Goal: Task Accomplishment & Management: Manage account settings

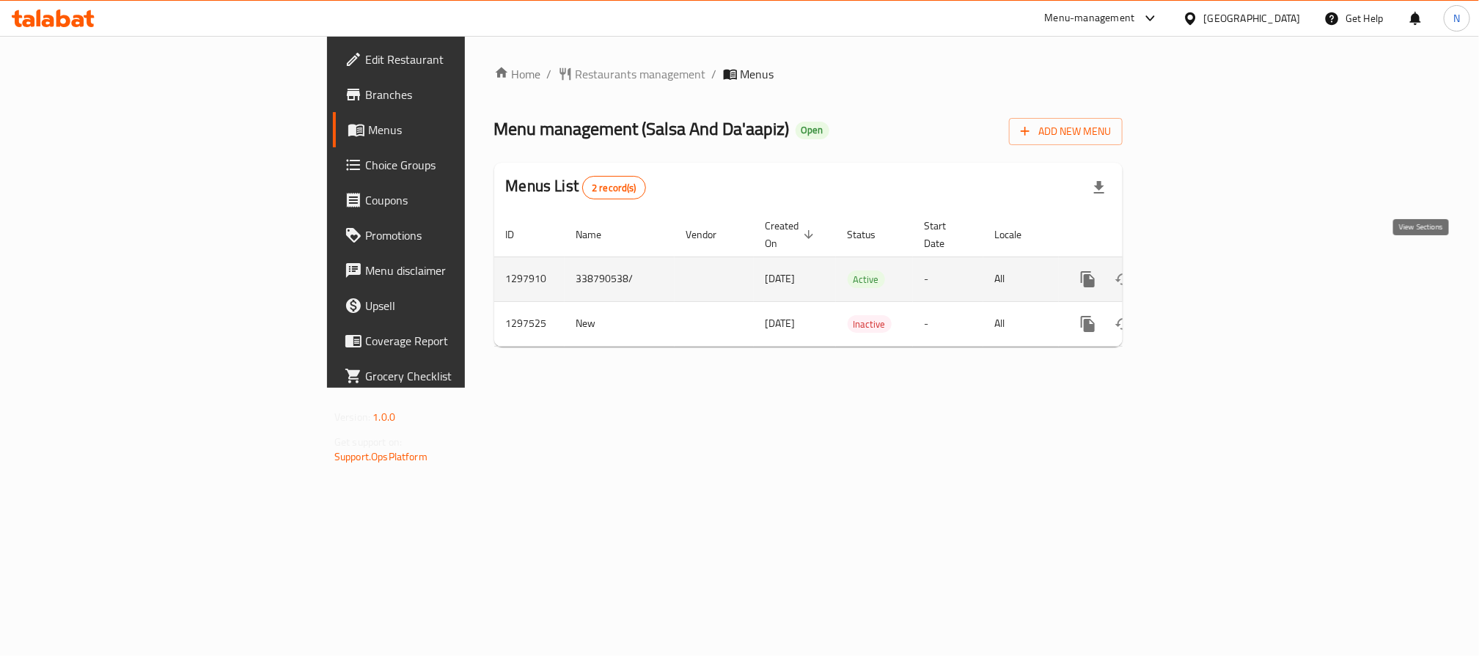
click at [1203, 271] on icon "enhanced table" at bounding box center [1194, 280] width 18 height 18
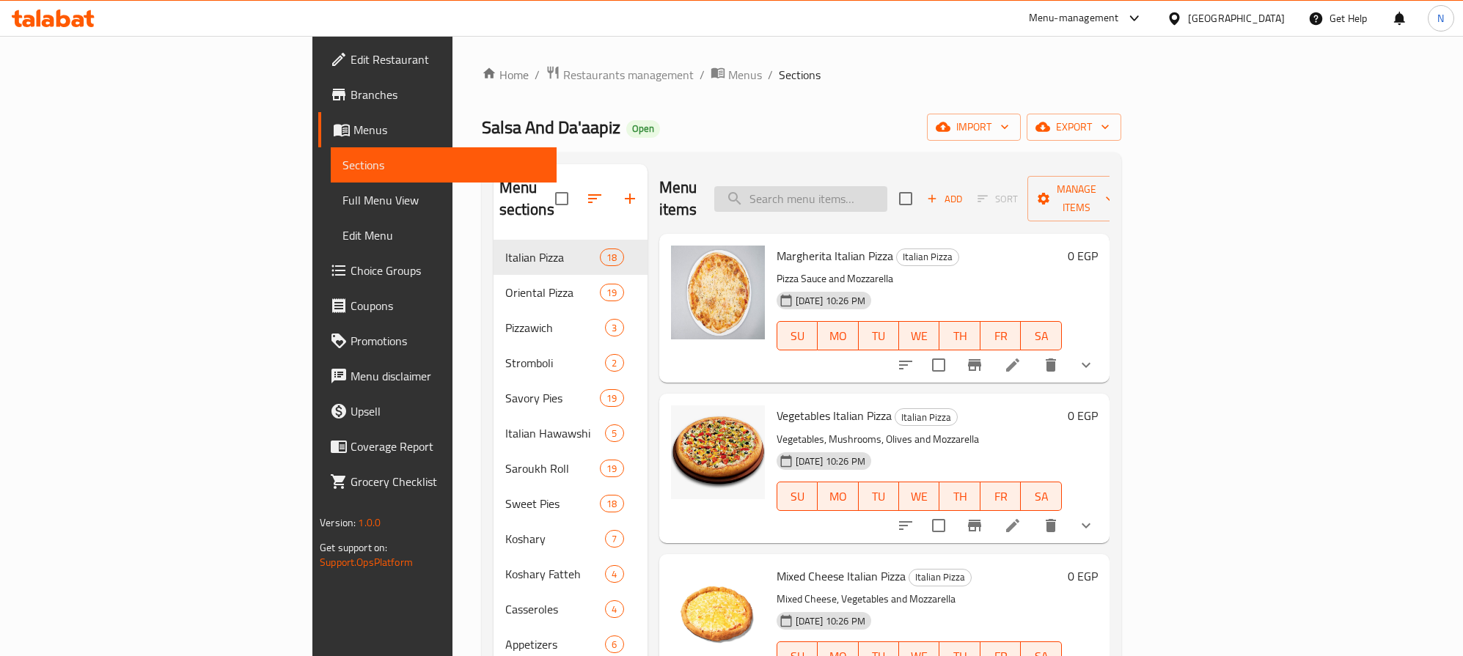
click at [887, 186] on input "search" at bounding box center [800, 199] width 173 height 26
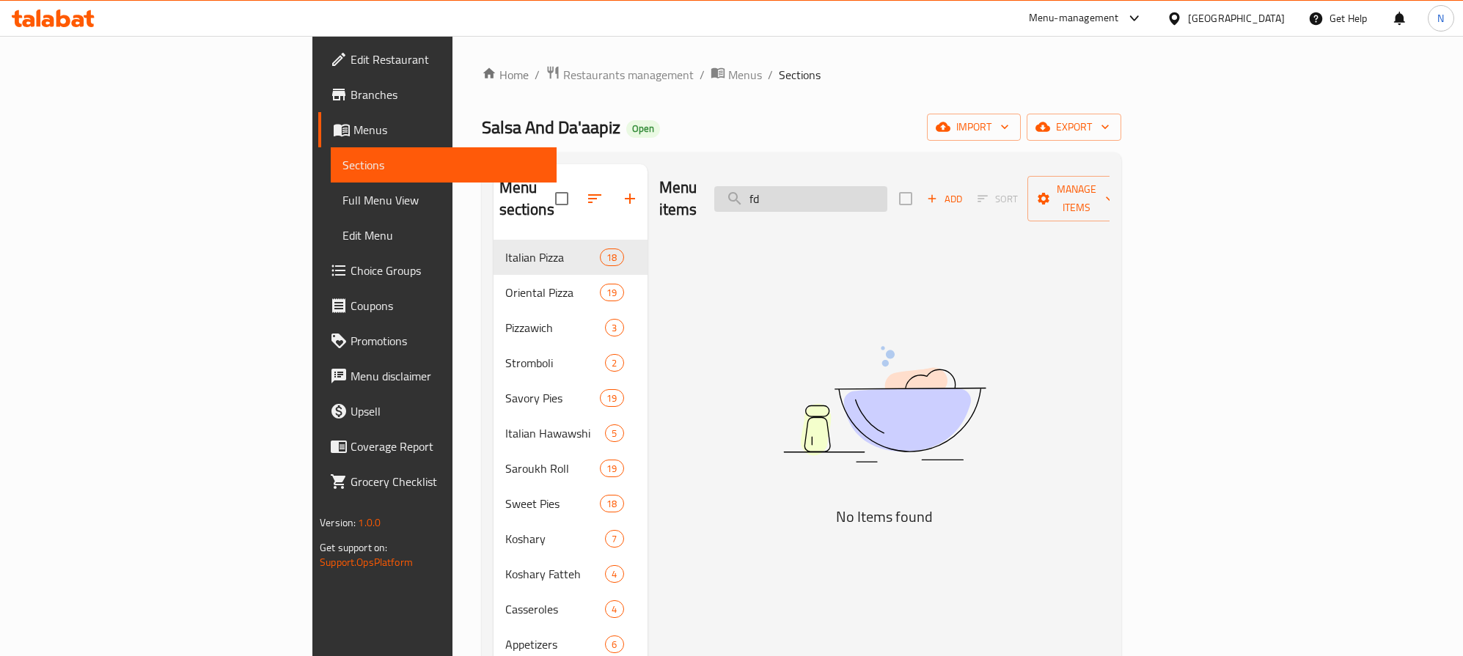
type input "f"
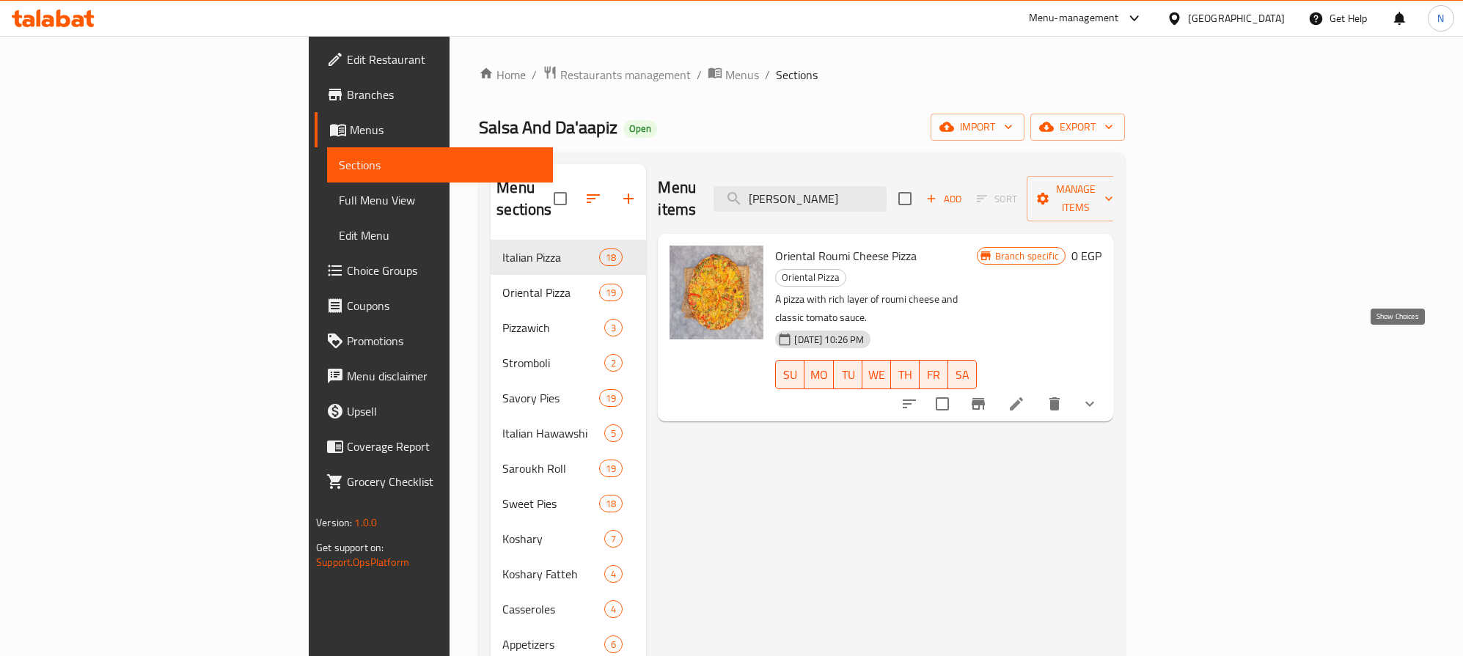
type input "بيتزا جبن"
click at [1107, 386] on button "show more" at bounding box center [1089, 403] width 35 height 35
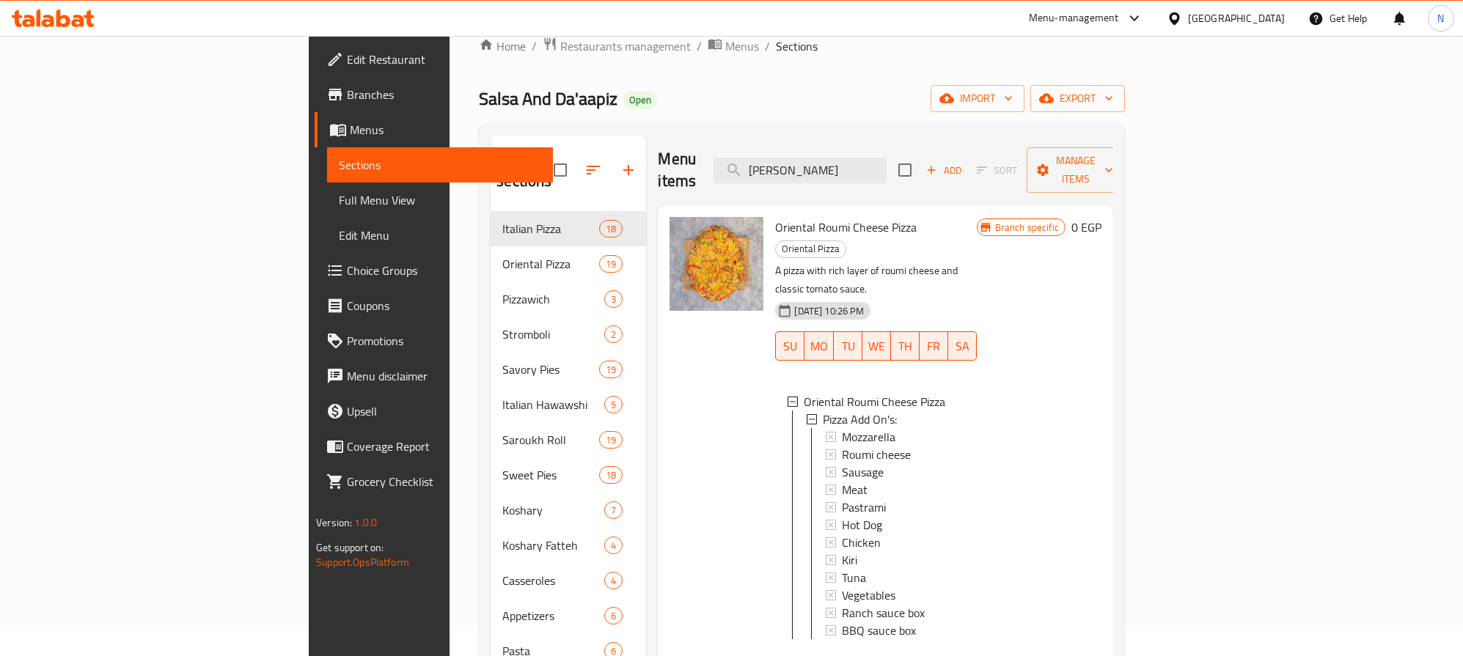
scroll to position [110, 0]
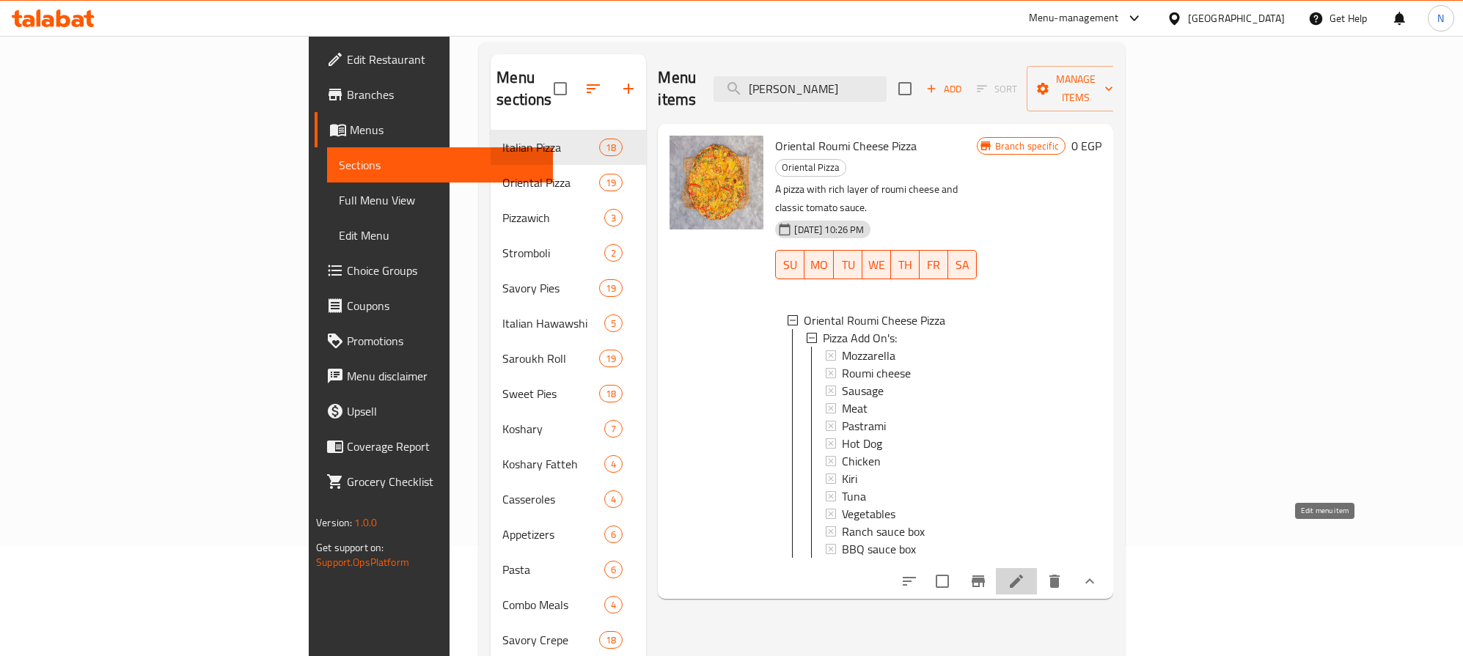
click at [1023, 575] on icon at bounding box center [1016, 581] width 13 height 13
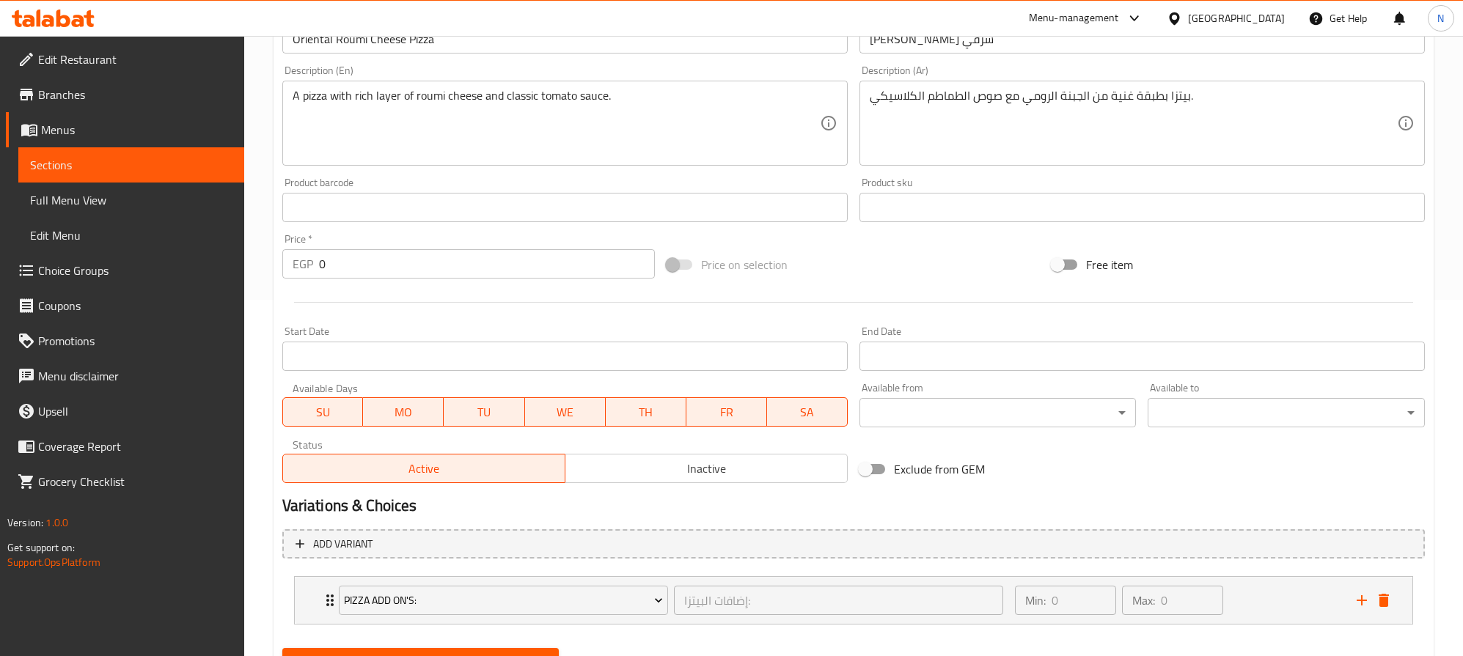
scroll to position [425, 0]
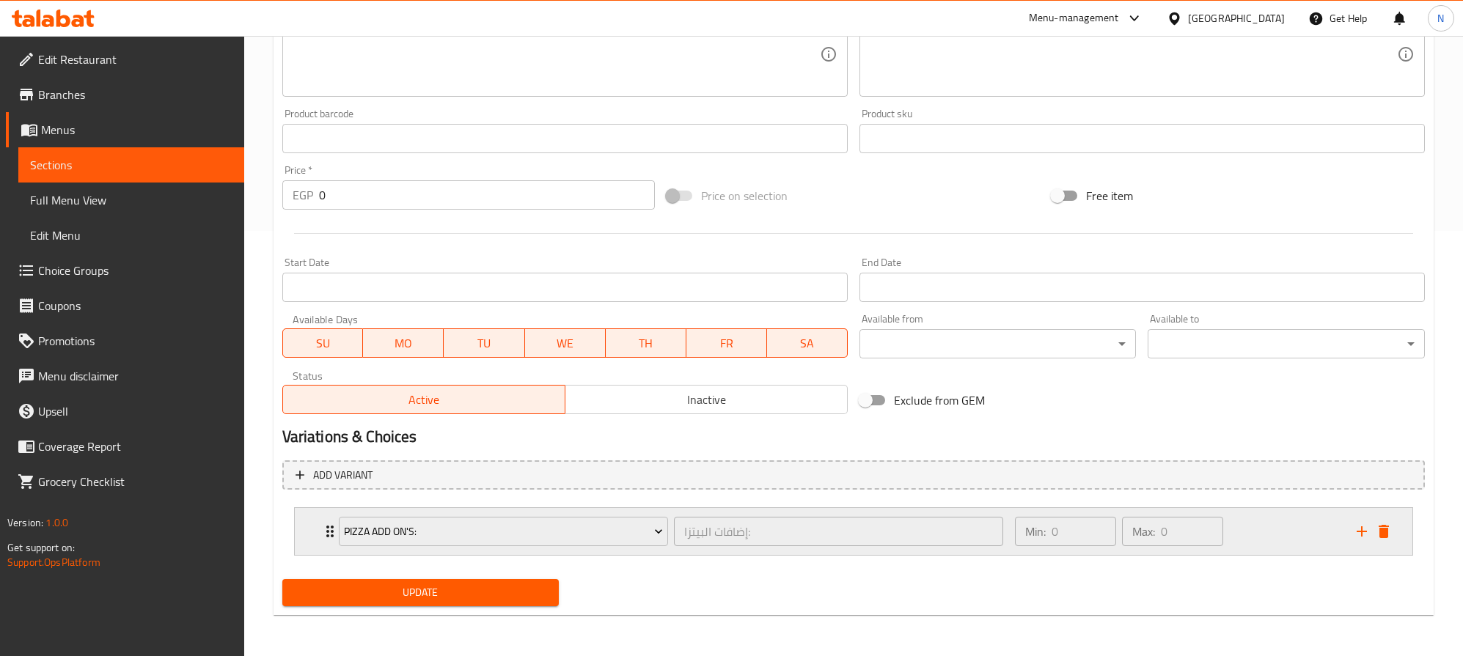
click at [296, 522] on div "Pizza Add On's: إضافات البيتزا: ​ Min: 0 ​ Max: 0 ​" at bounding box center [854, 531] width 1118 height 47
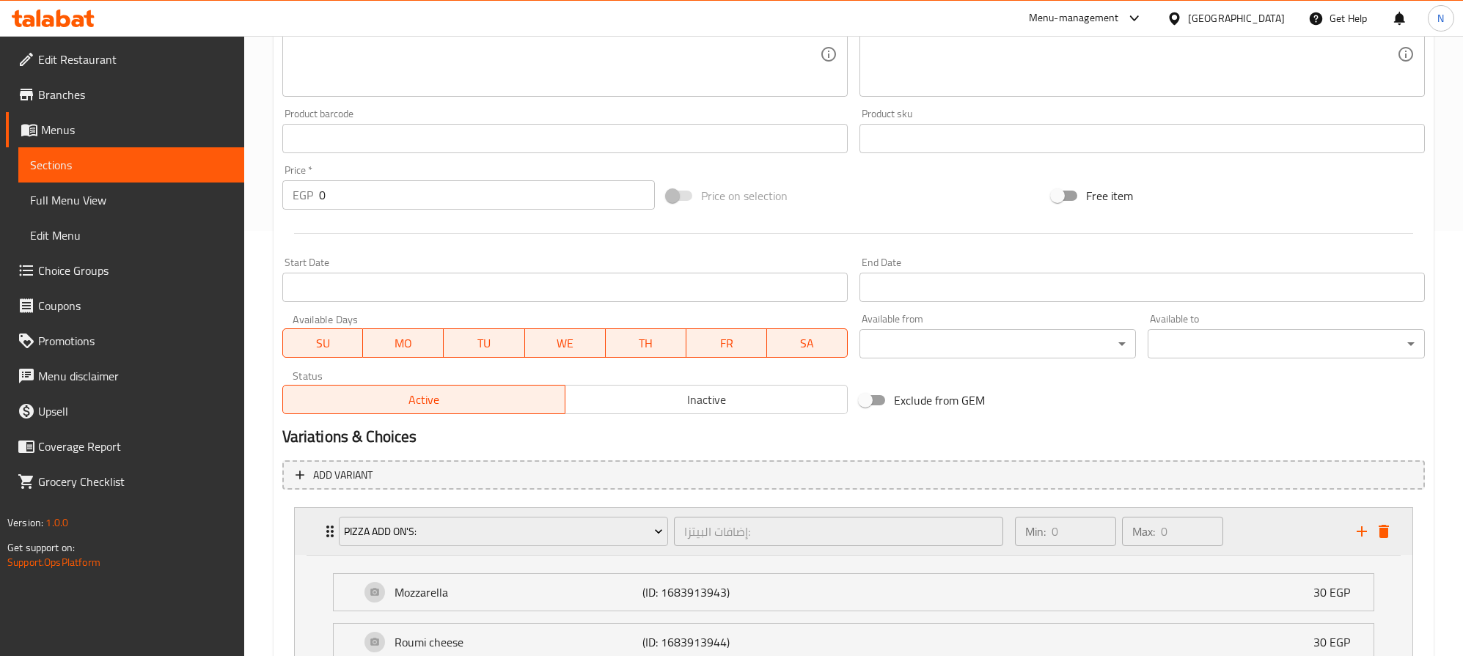
click at [296, 522] on div "Pizza Add On's: إضافات البيتزا: ​ Min: 0 ​ Max: 0 ​" at bounding box center [854, 531] width 1118 height 47
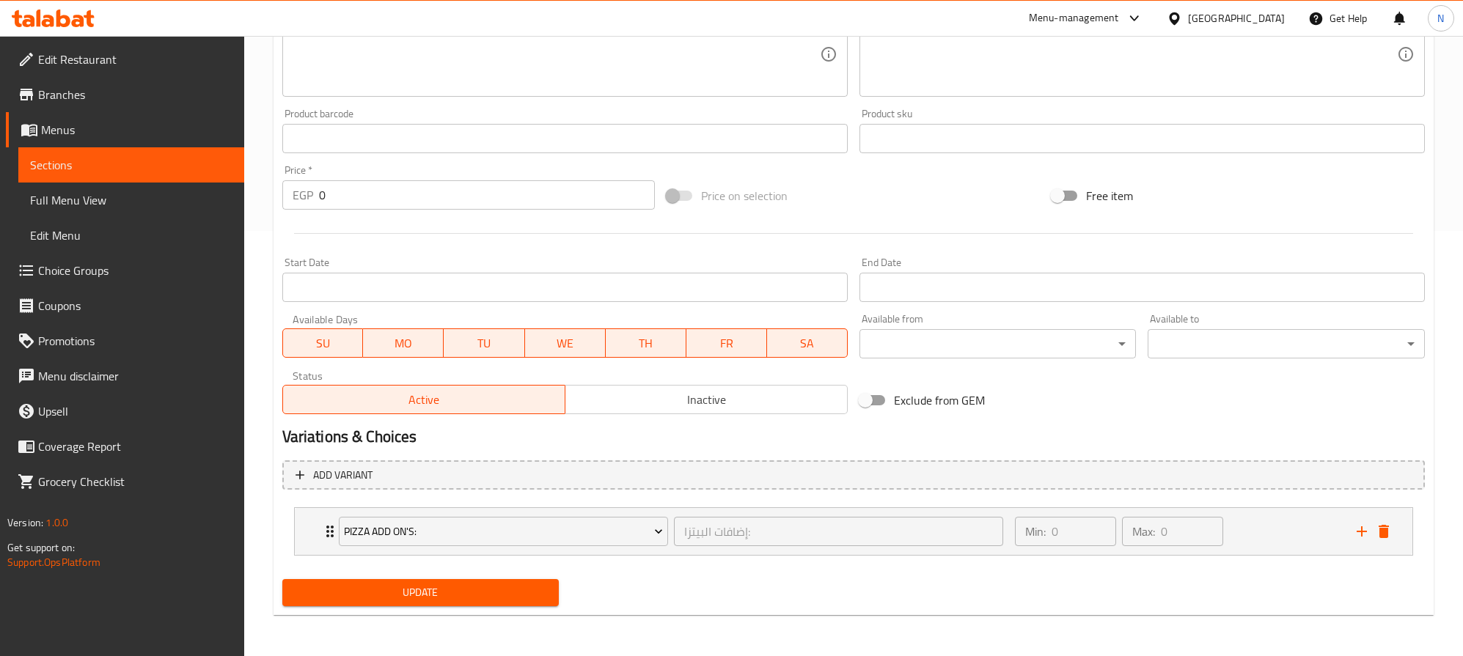
drag, startPoint x: 750, startPoint y: 388, endPoint x: 576, endPoint y: 455, distance: 186.4
click at [749, 388] on button "Inactive" at bounding box center [706, 399] width 283 height 29
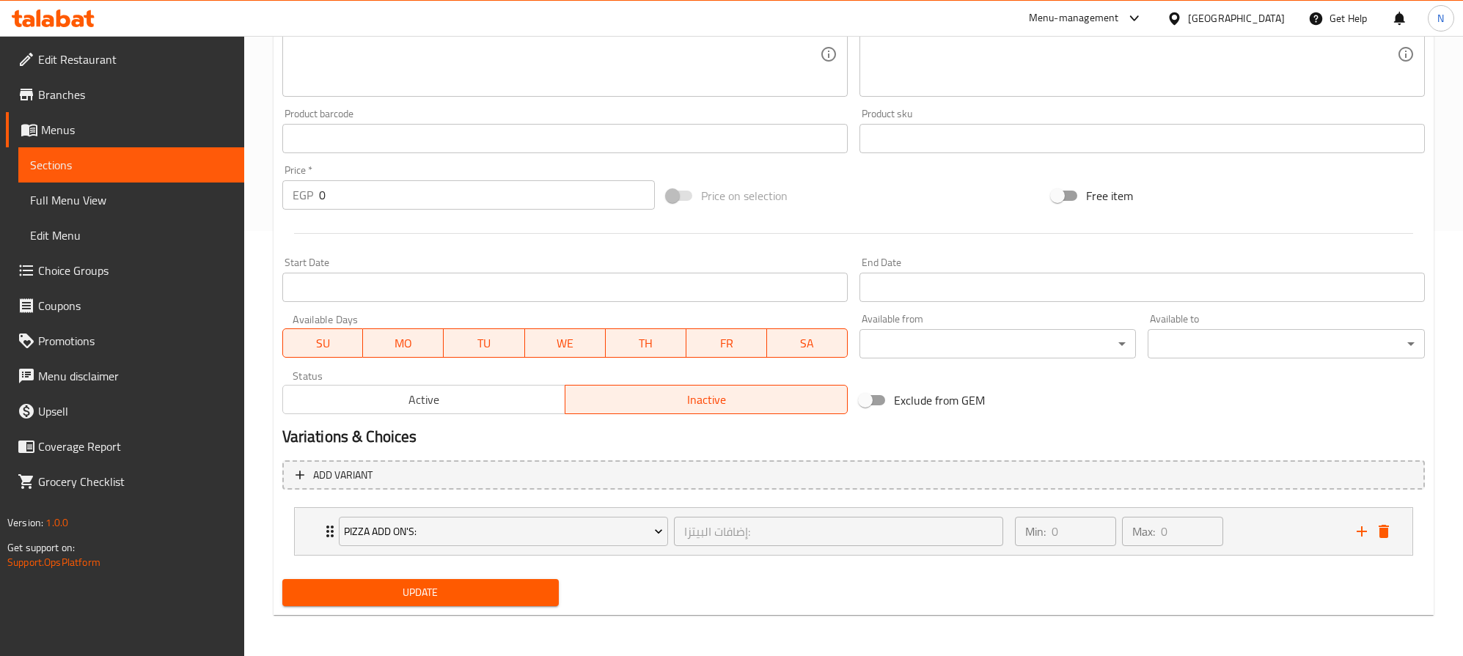
click at [421, 582] on button "Update" at bounding box center [420, 592] width 277 height 27
drag, startPoint x: 467, startPoint y: 584, endPoint x: 673, endPoint y: 406, distance: 272.4
click at [467, 584] on span "Update" at bounding box center [421, 593] width 254 height 18
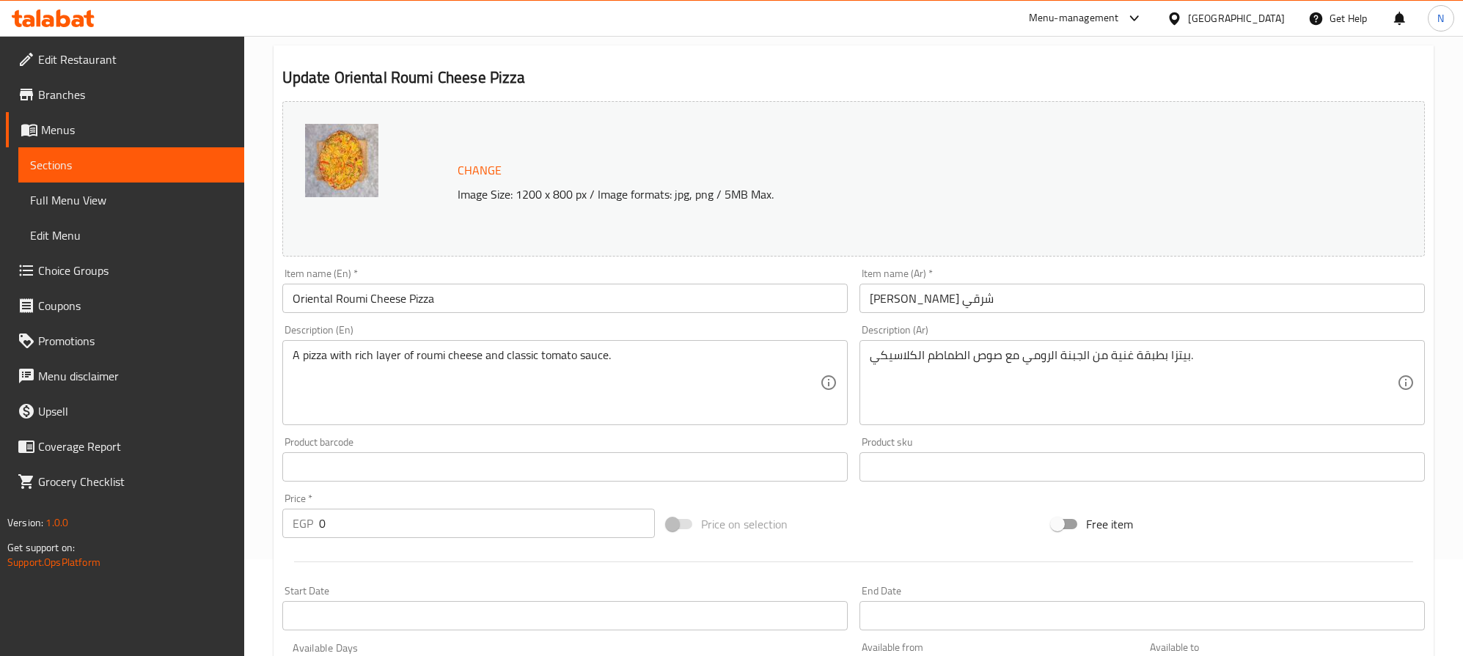
scroll to position [0, 0]
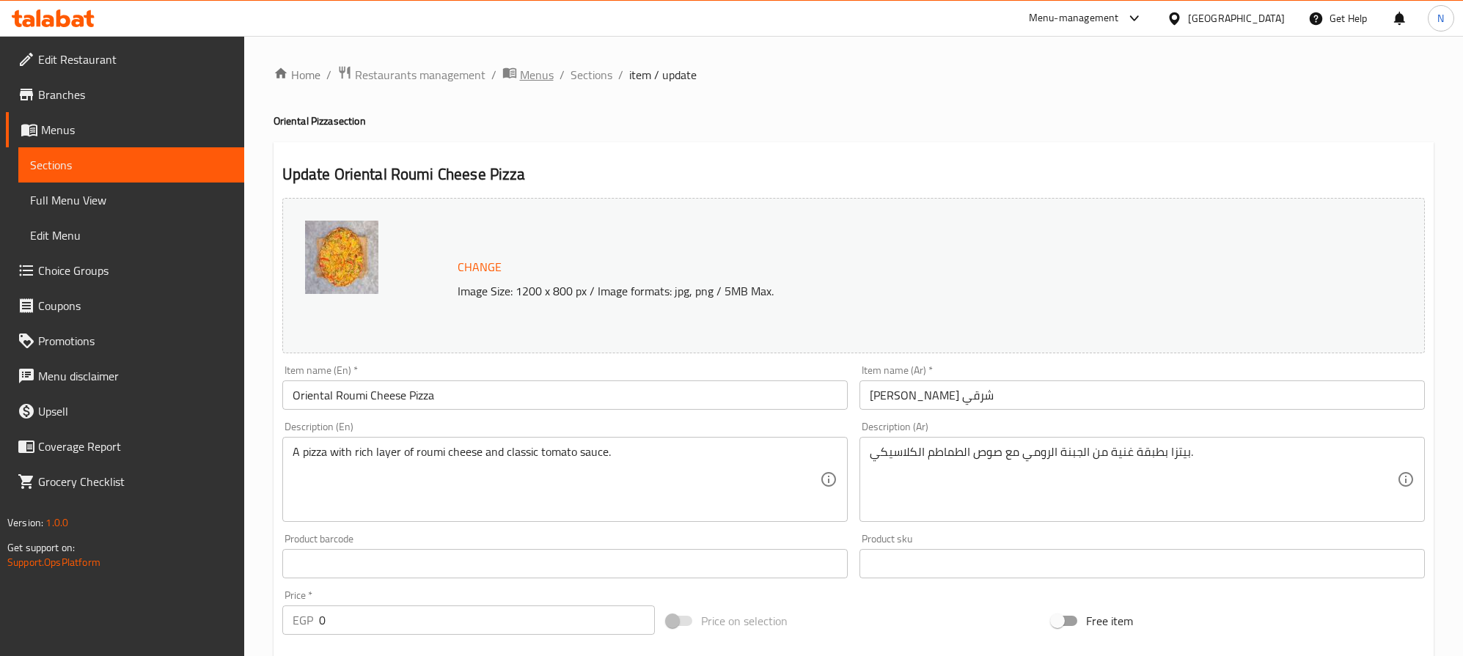
click at [528, 73] on span "Menus" at bounding box center [537, 75] width 34 height 18
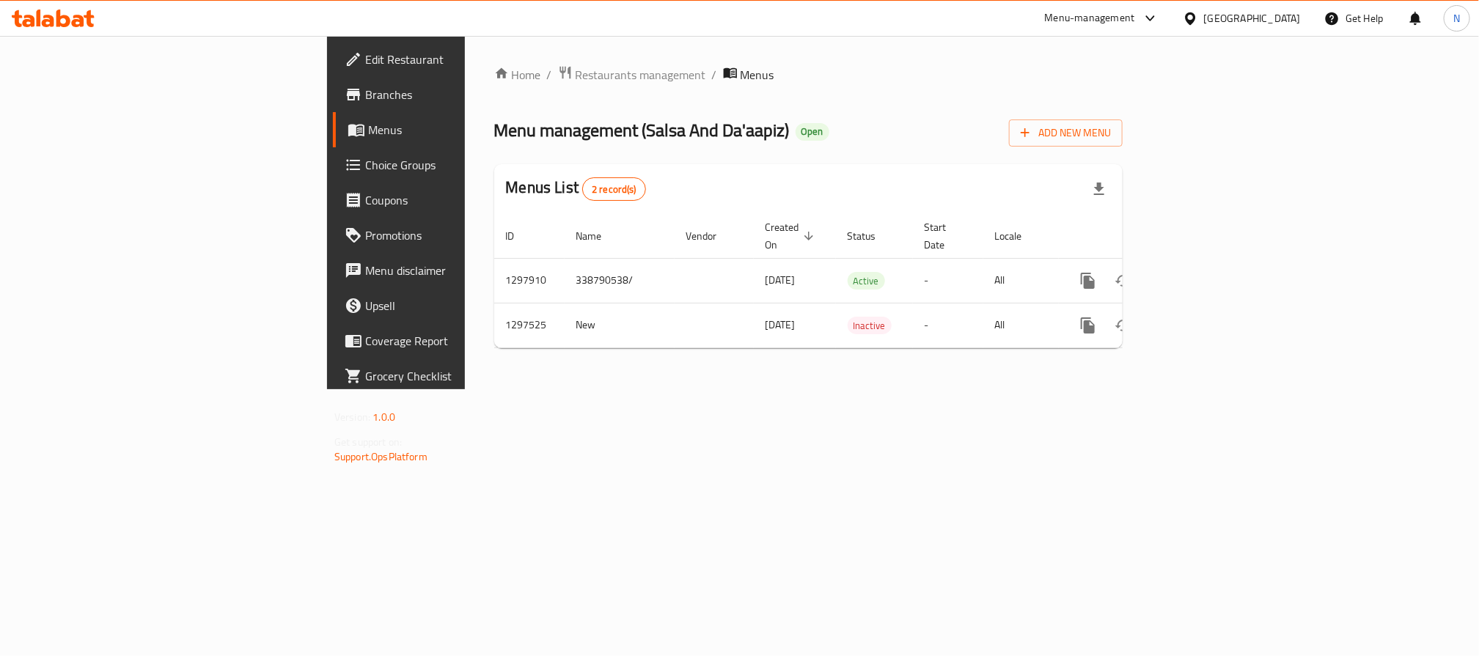
click at [1318, 11] on div "Get Help" at bounding box center [1354, 18] width 83 height 35
click at [1290, 18] on div "Egypt" at bounding box center [1252, 18] width 97 height 16
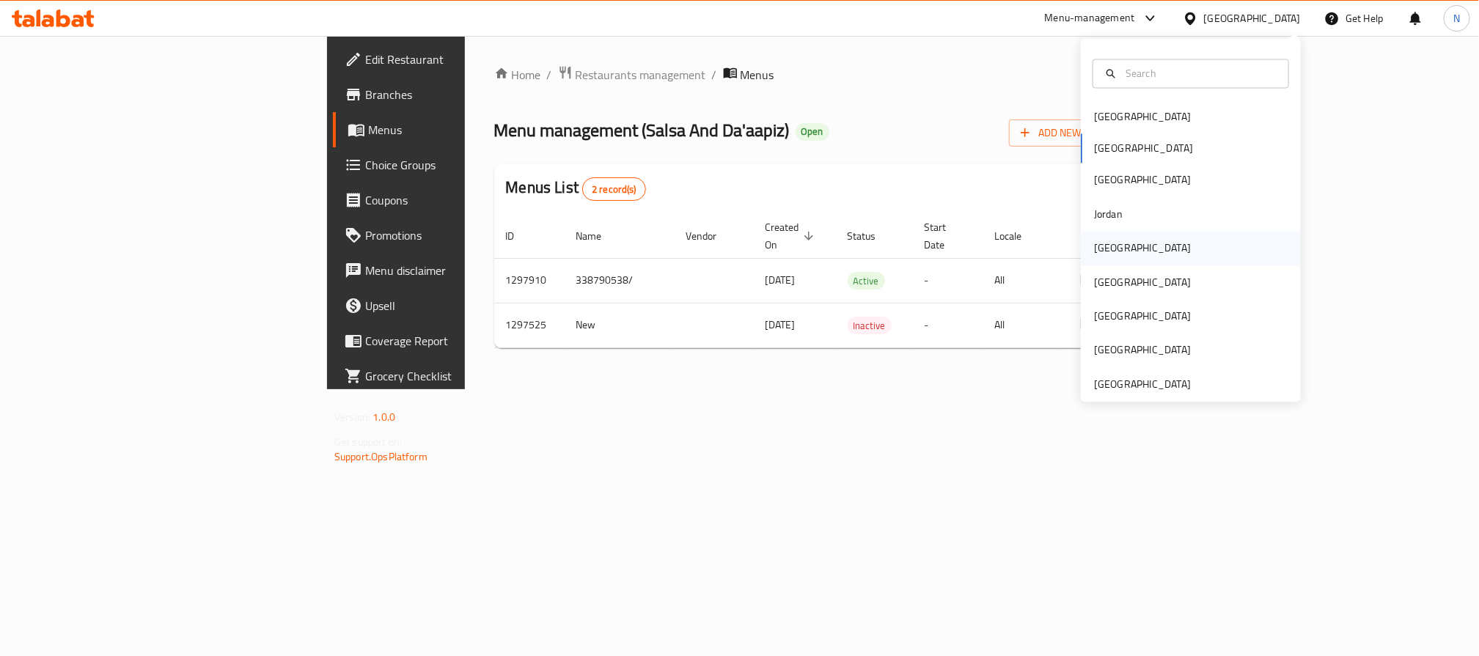
click at [1094, 249] on div "[GEOGRAPHIC_DATA]" at bounding box center [1142, 249] width 97 height 16
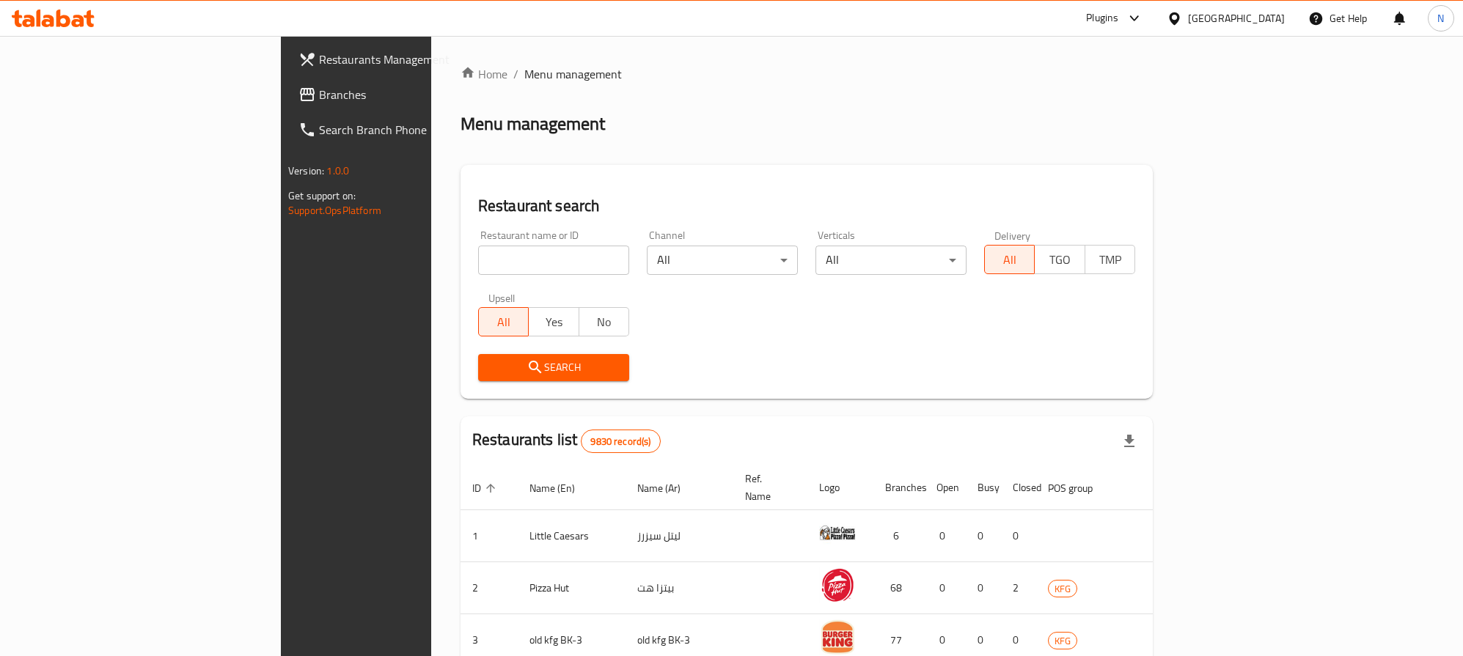
click at [319, 87] on span "Branches" at bounding box center [416, 95] width 194 height 18
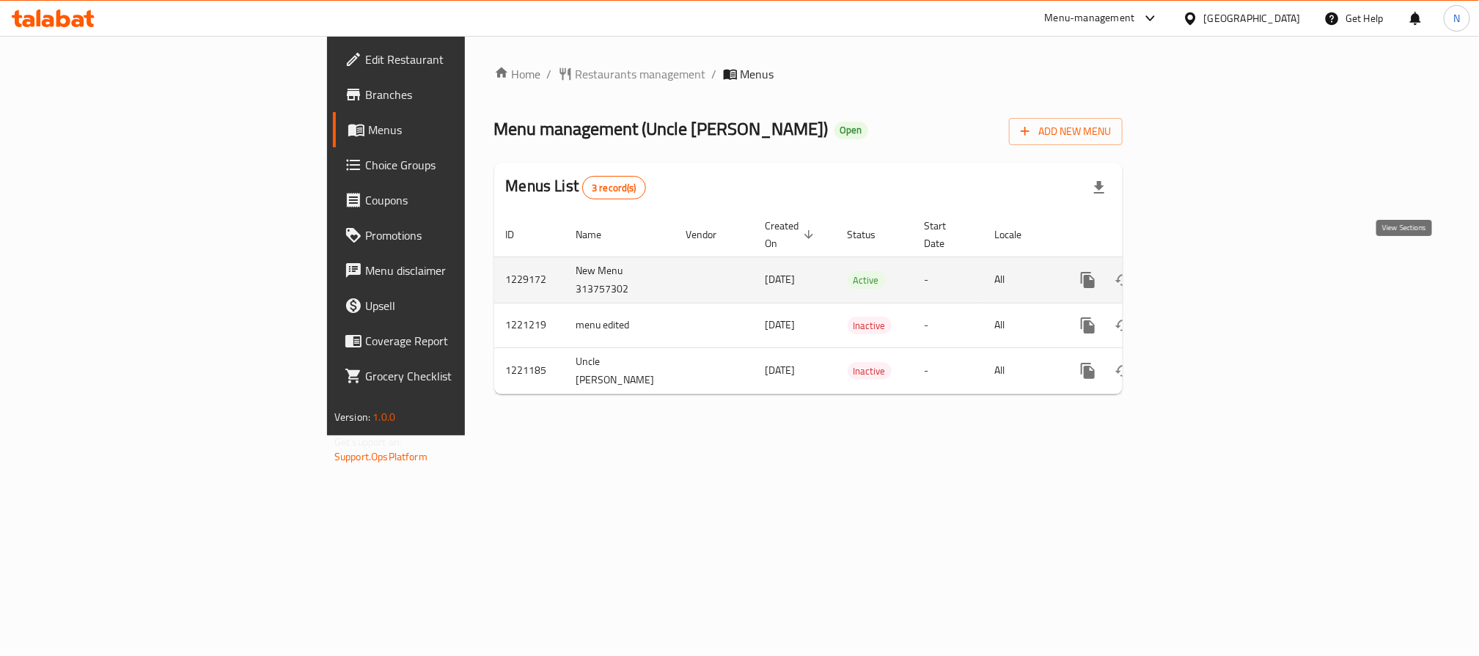
click at [1211, 268] on link "enhanced table" at bounding box center [1193, 280] width 35 height 35
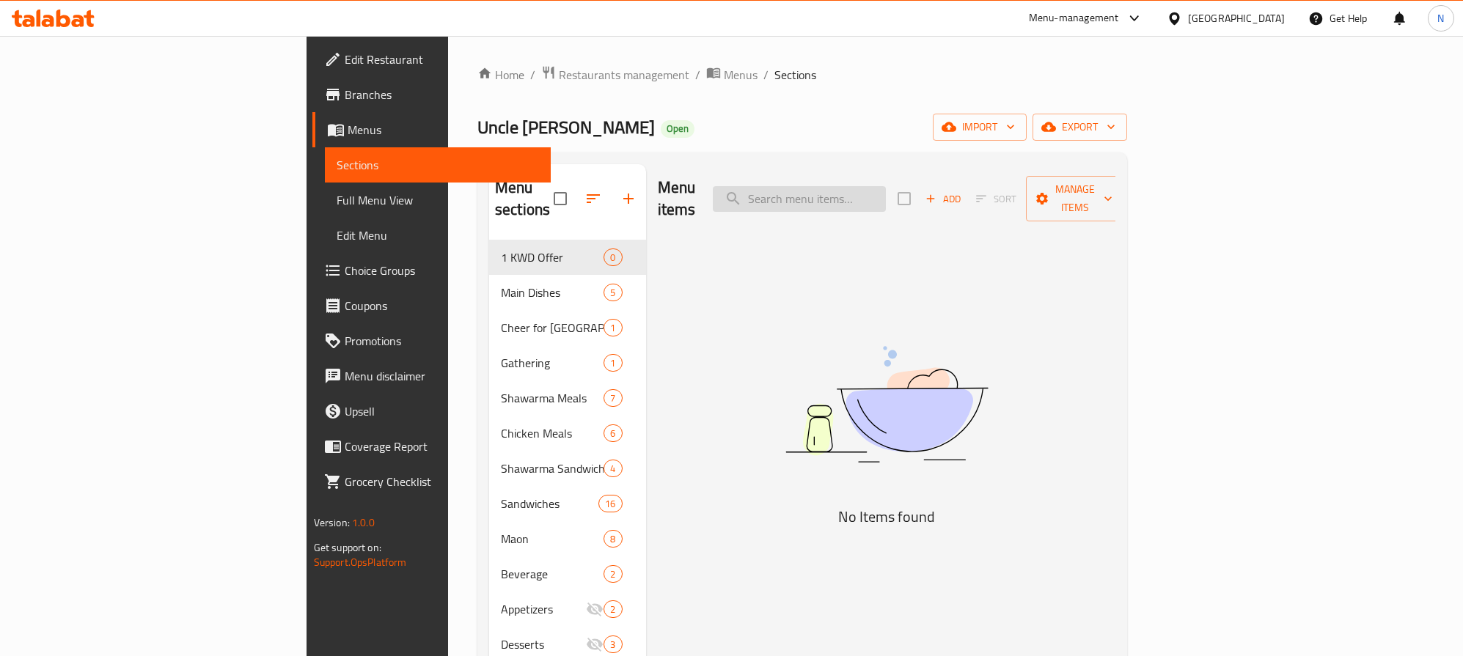
click at [948, 203] on div "Menu items Add Sort Manage items" at bounding box center [887, 199] width 458 height 70
click at [886, 199] on input "search" at bounding box center [799, 199] width 173 height 26
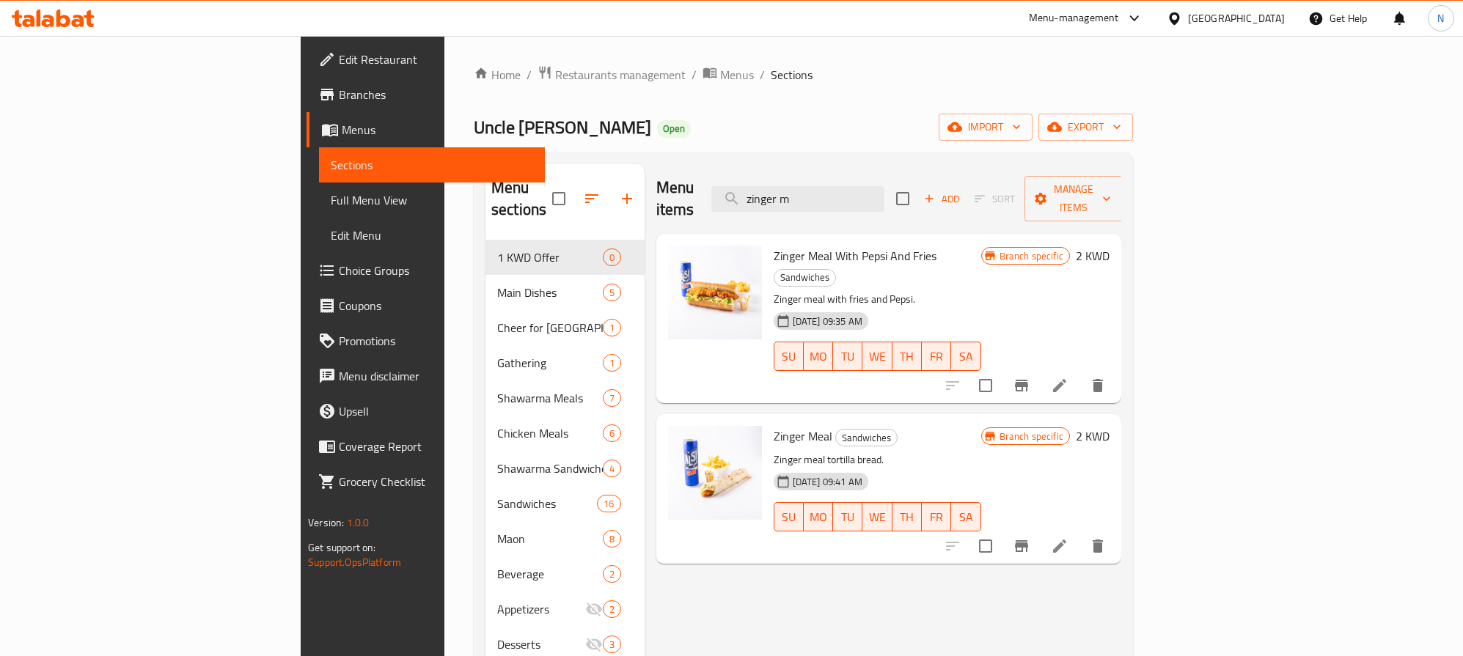
type input "zinger m"
click at [1068, 377] on icon at bounding box center [1060, 386] width 18 height 18
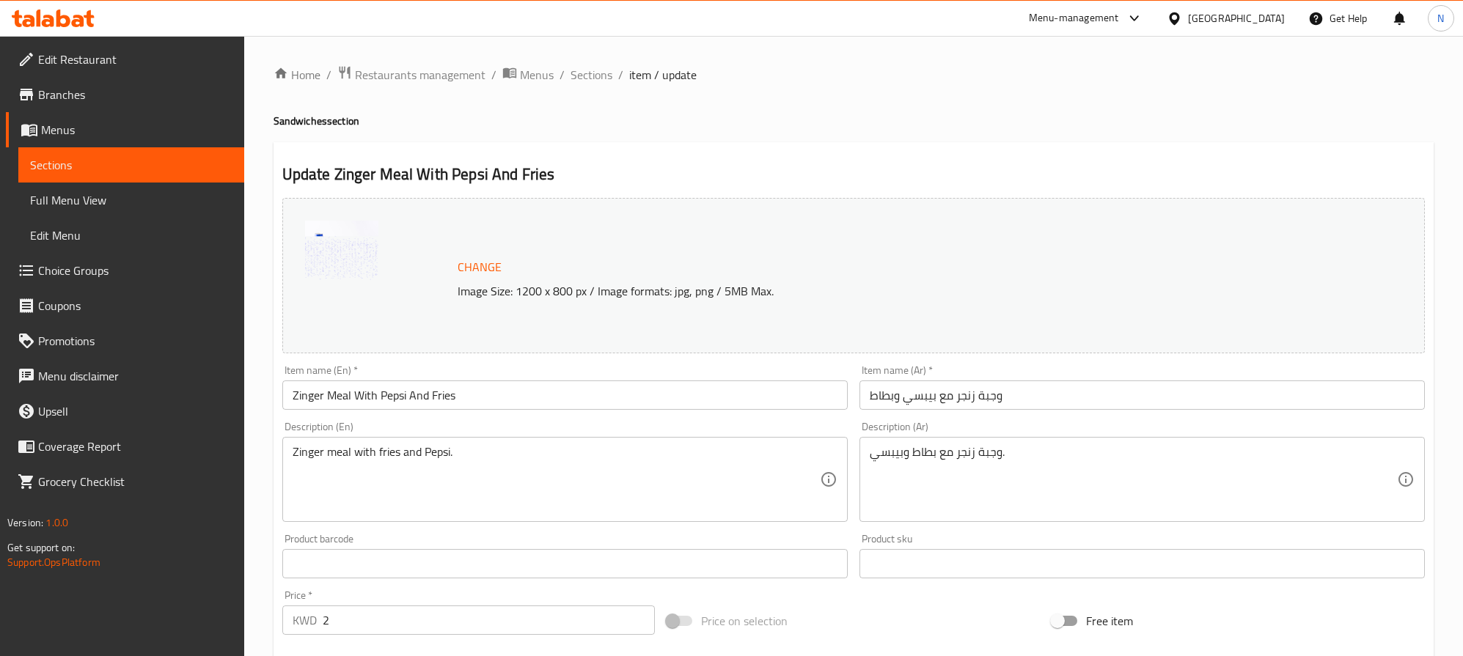
click at [466, 449] on textarea "Zinger meal with fries and Pepsi." at bounding box center [556, 480] width 527 height 70
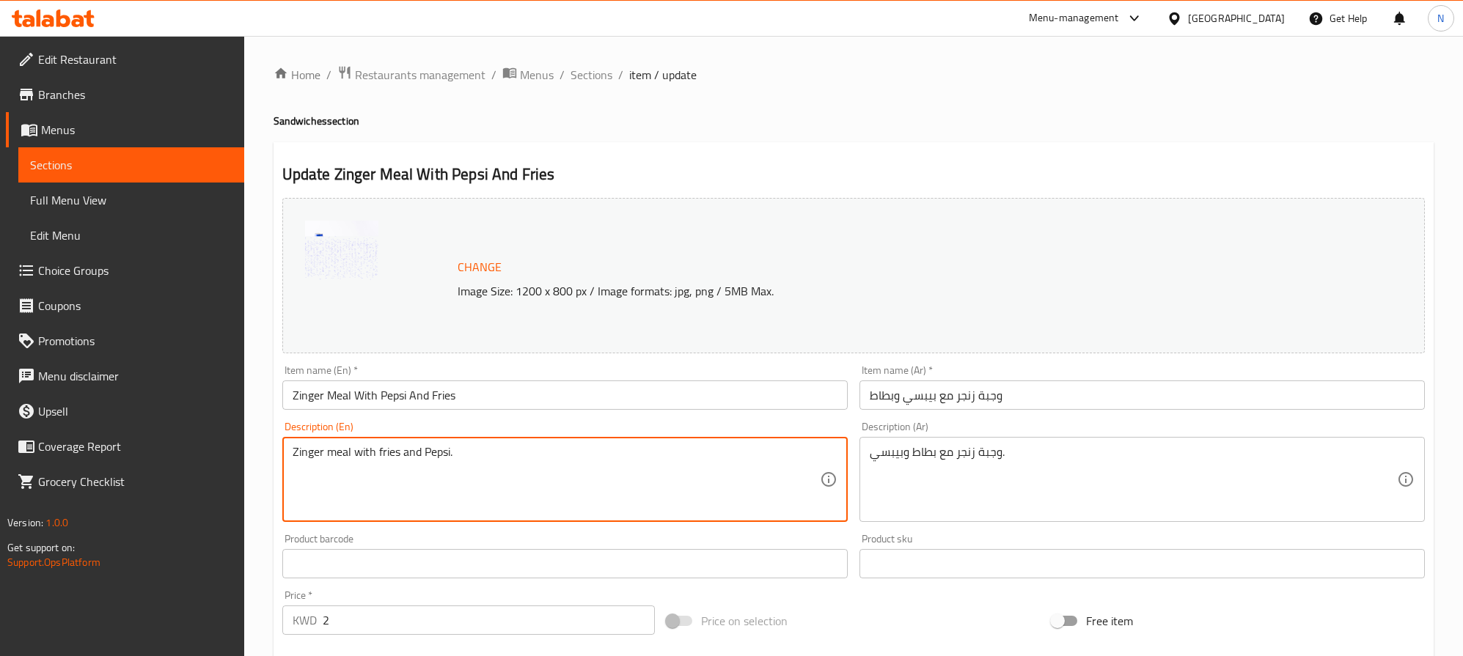
click at [466, 449] on textarea "Zinger meal with fries and Pepsi." at bounding box center [556, 480] width 527 height 70
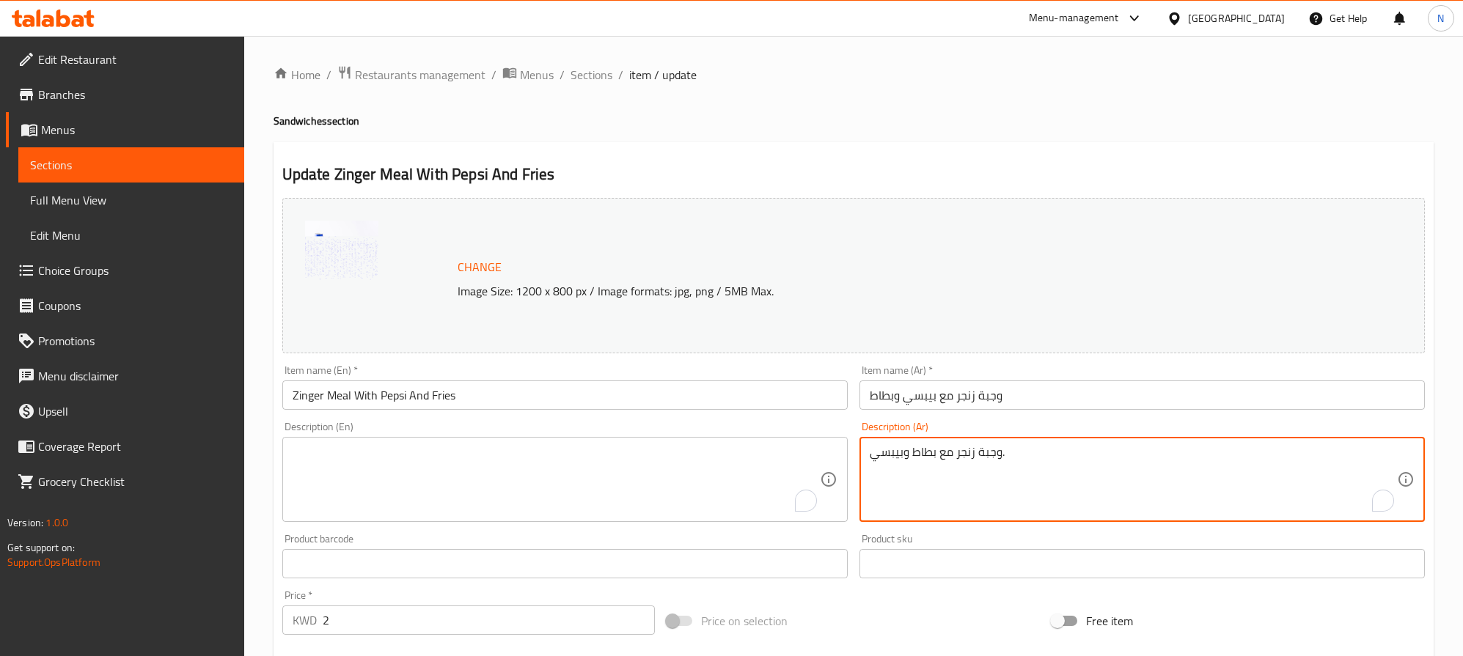
click at [1089, 465] on textarea "وجبة زنجر مع بطاط و[PERSON_NAME]." at bounding box center [1133, 480] width 527 height 70
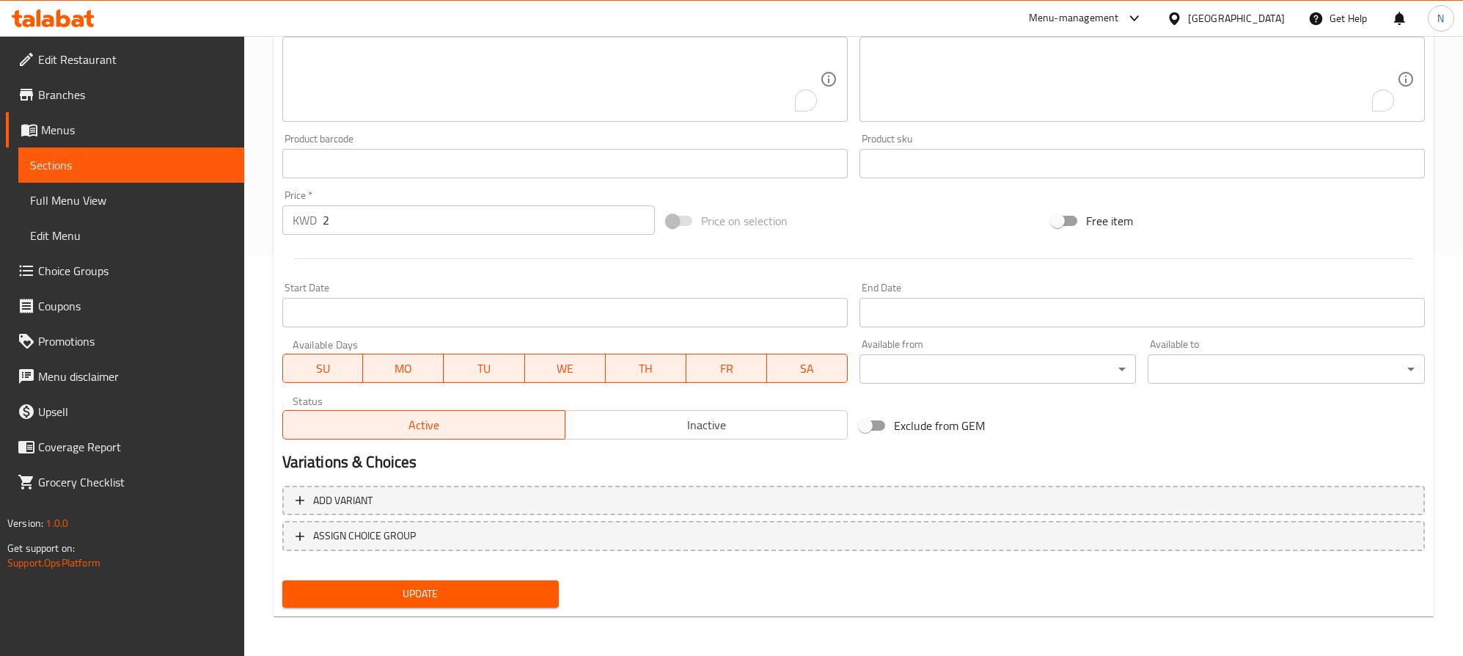
click at [406, 609] on div "Update" at bounding box center [420, 593] width 289 height 39
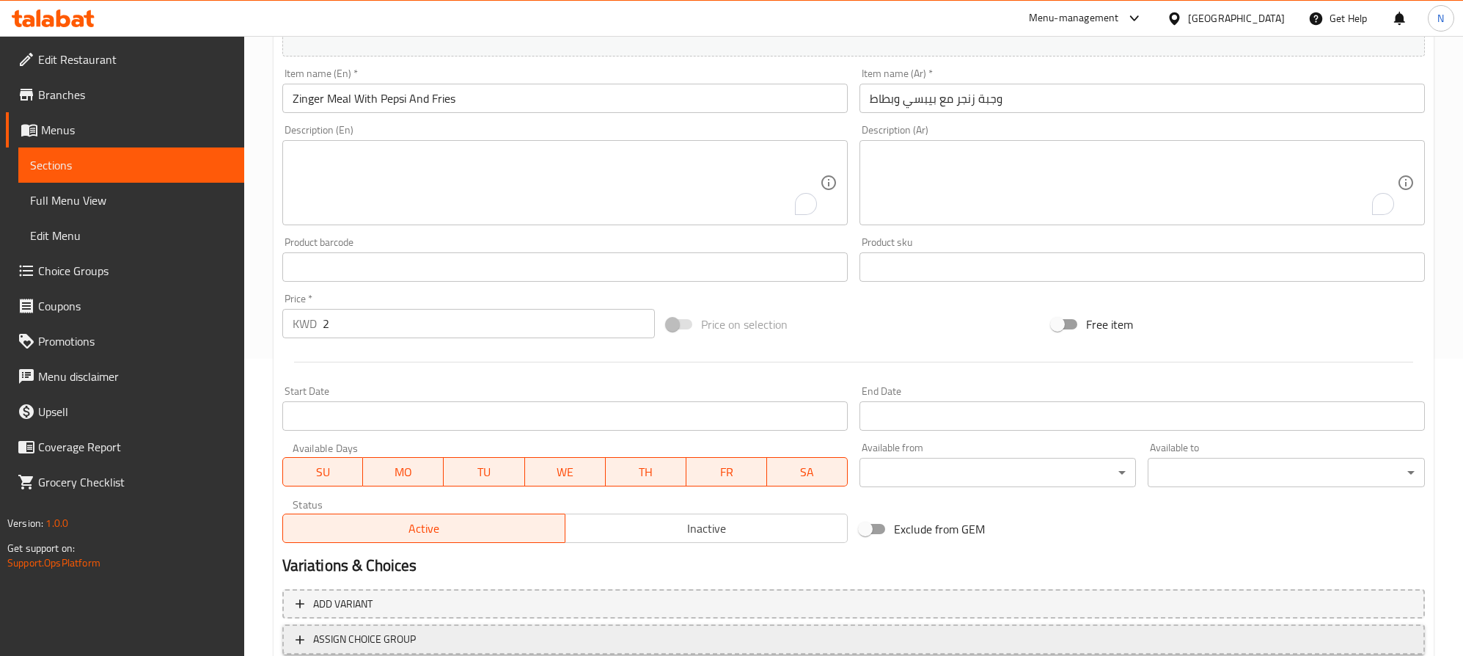
scroll to position [400, 0]
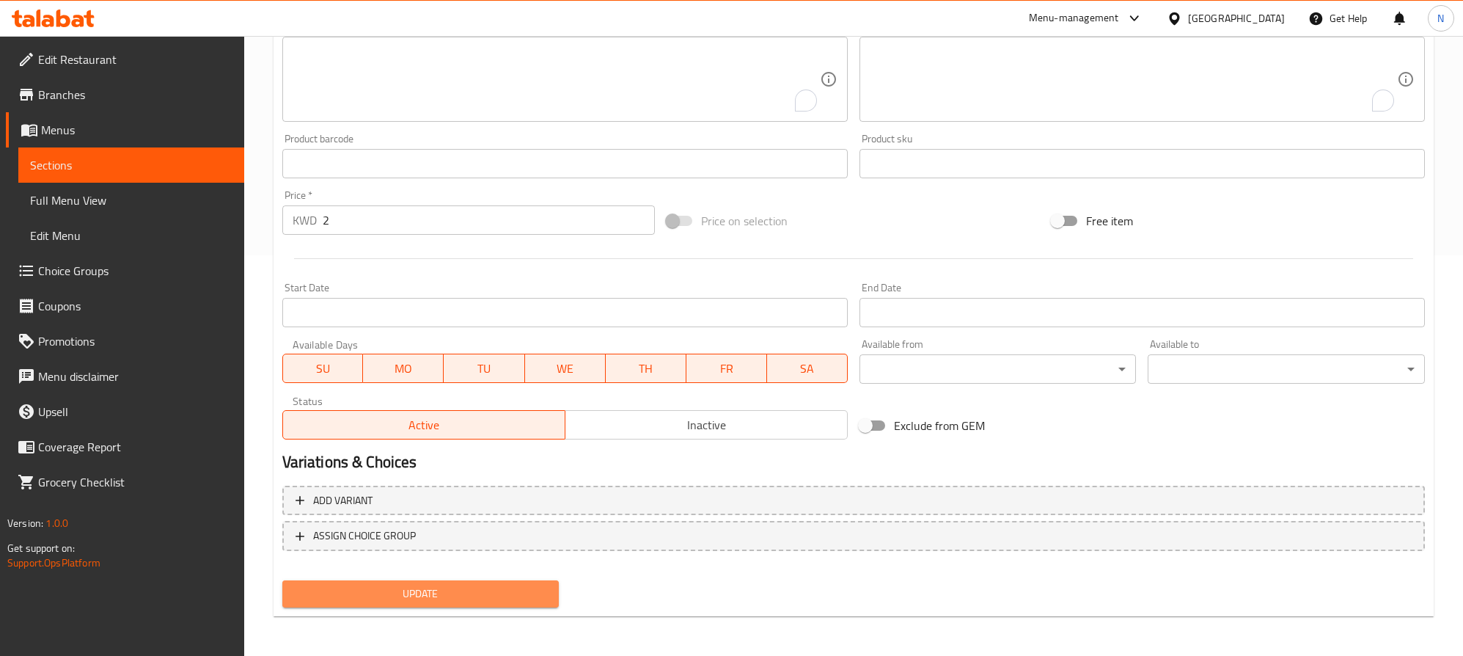
click at [395, 601] on span "Update" at bounding box center [421, 593] width 254 height 18
click at [1283, 18] on div "[GEOGRAPHIC_DATA]" at bounding box center [1236, 18] width 97 height 16
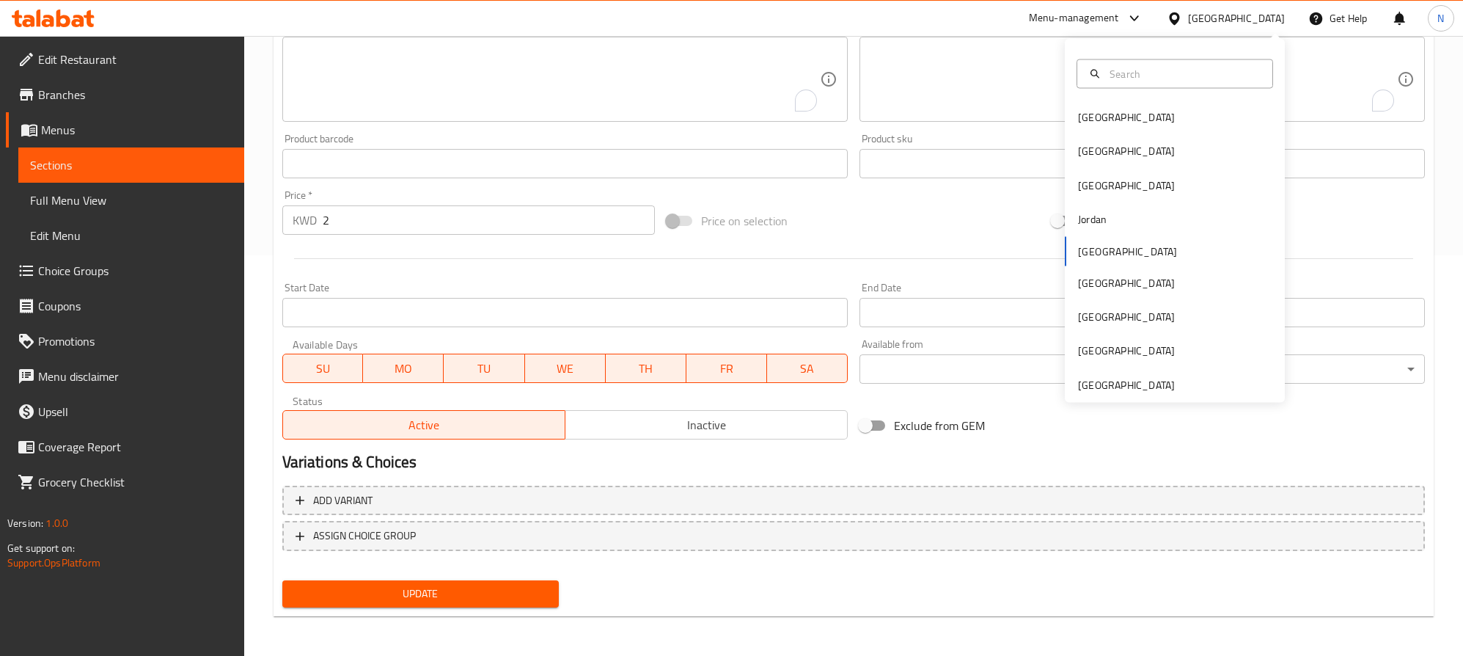
click at [1087, 397] on div "Bahrain Egypt Iraq Jordan Kuwait Oman Qatar Saudi Arabia United Arab Emirates" at bounding box center [1175, 221] width 220 height 364
click at [1096, 386] on div "United Arab Emirates" at bounding box center [1126, 384] width 97 height 16
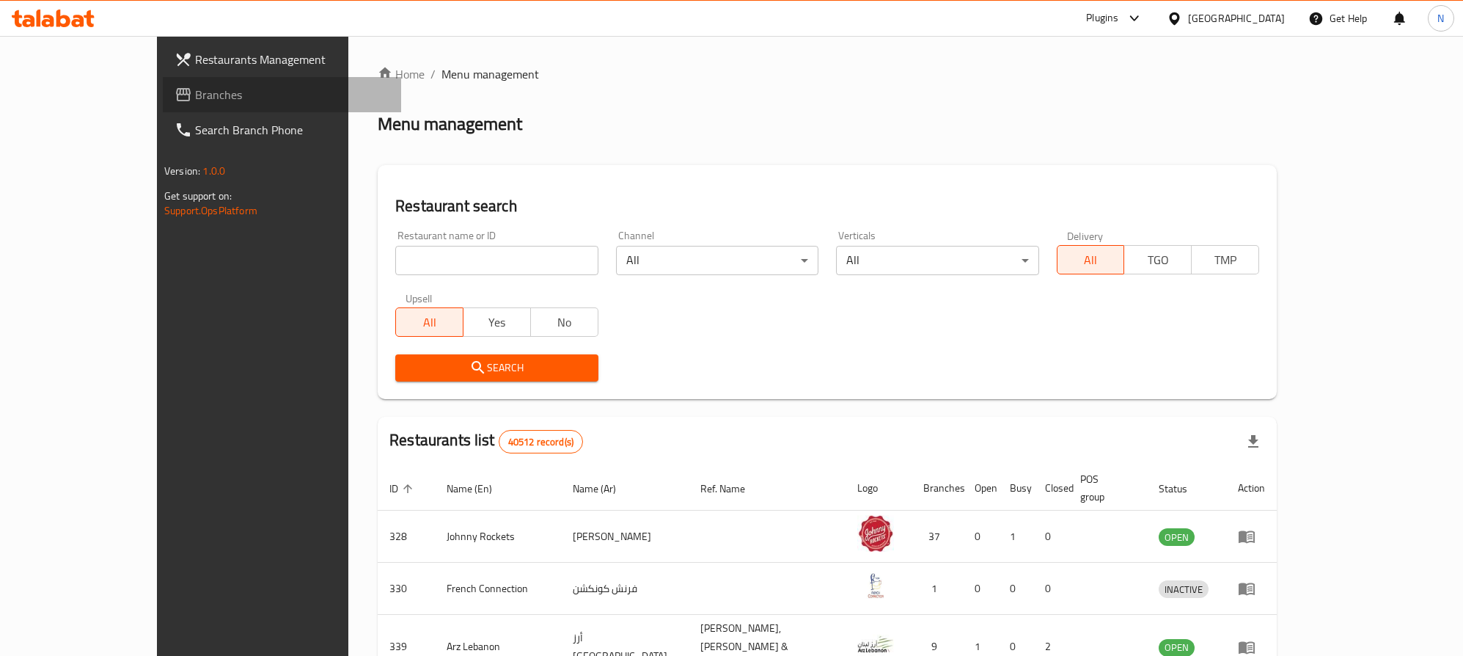
drag, startPoint x: 111, startPoint y: 79, endPoint x: 119, endPoint y: 84, distance: 9.2
click at [163, 80] on link "Branches" at bounding box center [282, 94] width 238 height 35
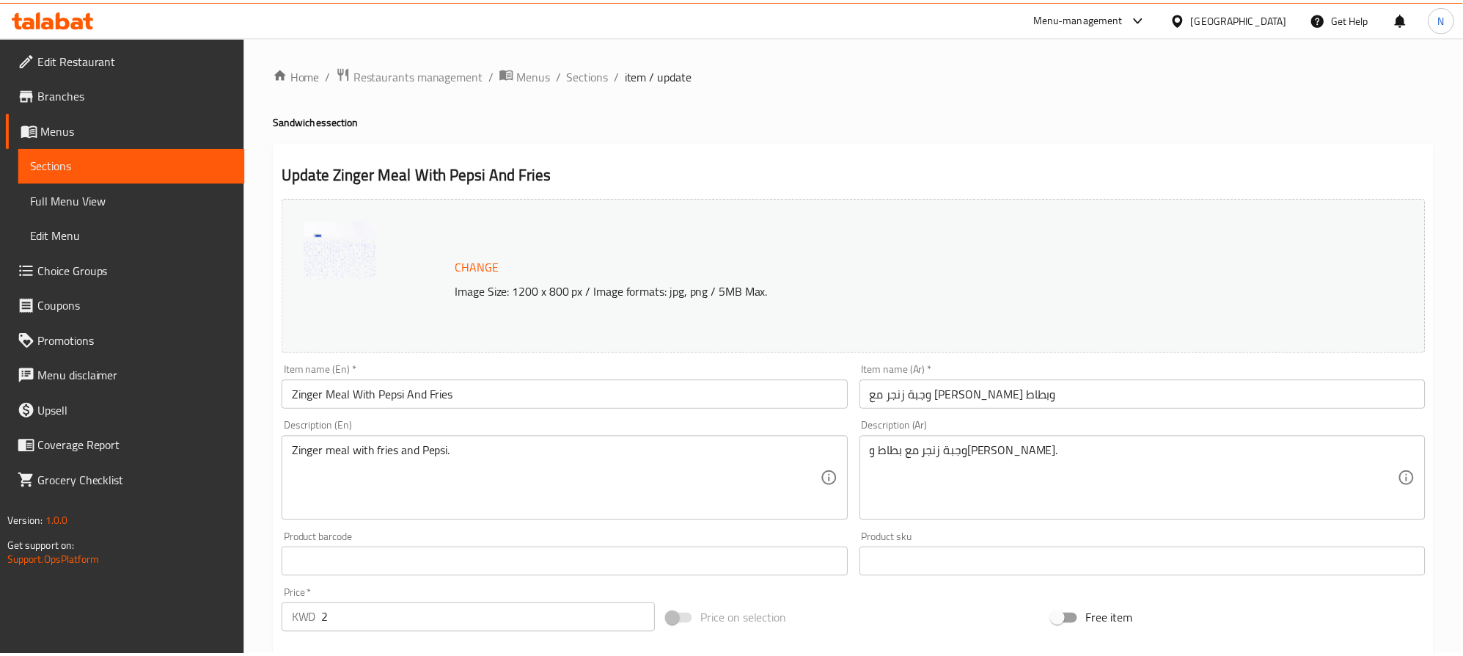
scroll to position [399, 0]
